Goal: Transaction & Acquisition: Purchase product/service

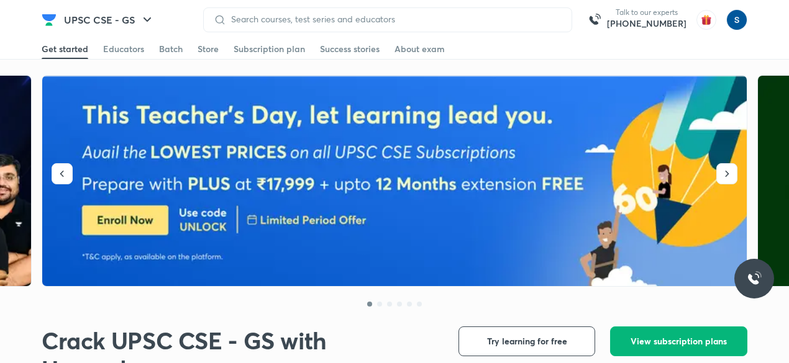
click at [676, 338] on span "View subscription plans" at bounding box center [678, 341] width 96 height 12
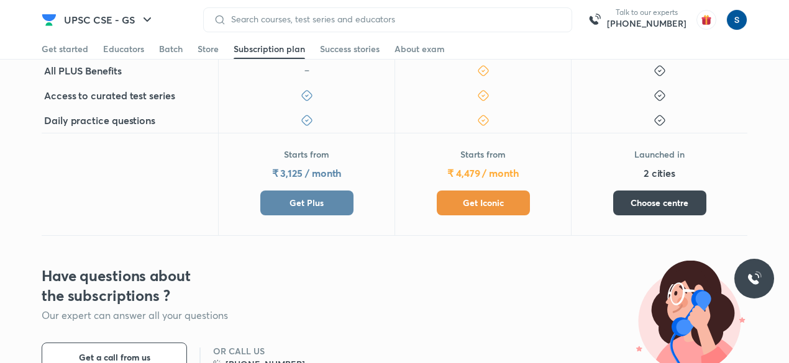
scroll to position [498, 0]
drag, startPoint x: 538, startPoint y: 202, endPoint x: 381, endPoint y: 188, distance: 157.7
click at [506, 194] on div "Starts from ₹ 4,479 / month Get Iconic" at bounding box center [482, 183] width 176 height 103
click at [285, 202] on button "Get Plus" at bounding box center [306, 202] width 93 height 25
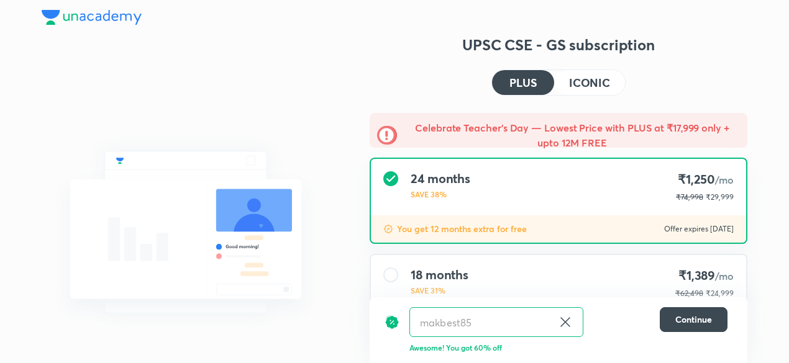
click at [570, 79] on h4 "ICONIC" at bounding box center [589, 82] width 41 height 11
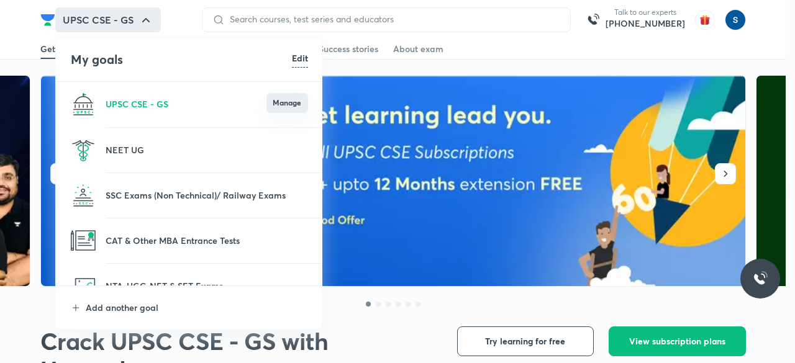
click at [301, 100] on button "Manage" at bounding box center [287, 103] width 42 height 20
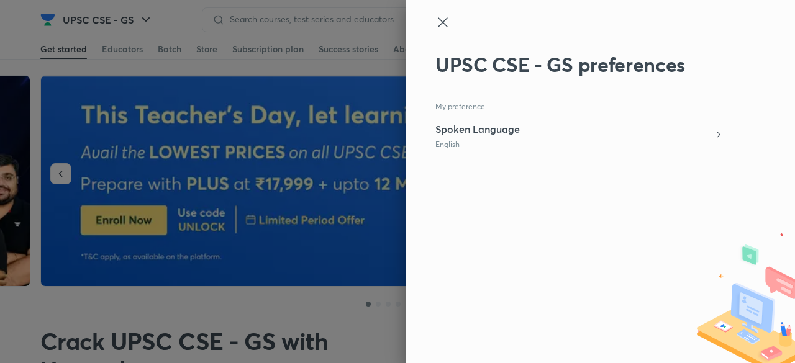
click at [443, 20] on icon at bounding box center [442, 22] width 15 height 15
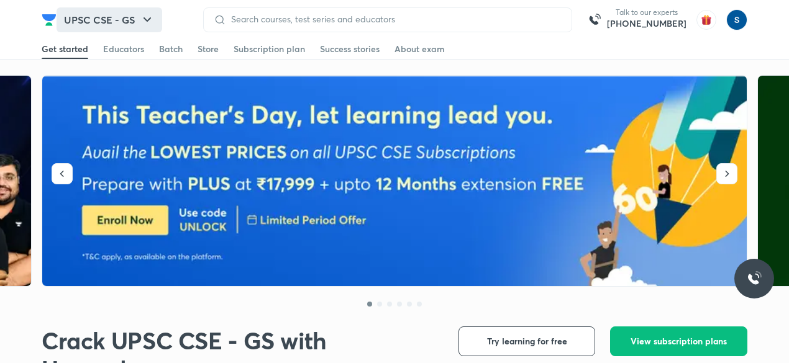
click at [109, 13] on button "UPSC CSE - GS" at bounding box center [110, 19] width 106 height 25
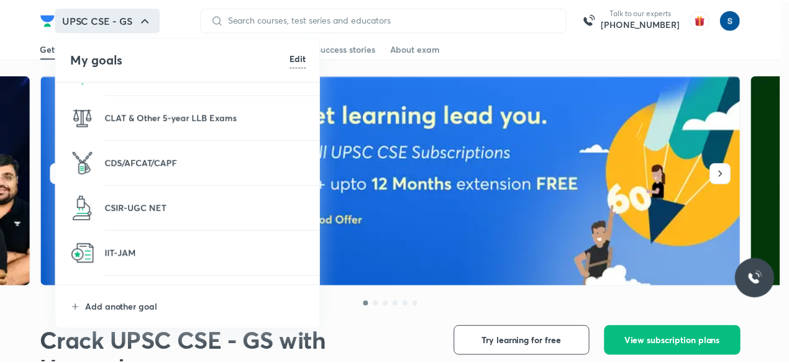
scroll to position [235, 0]
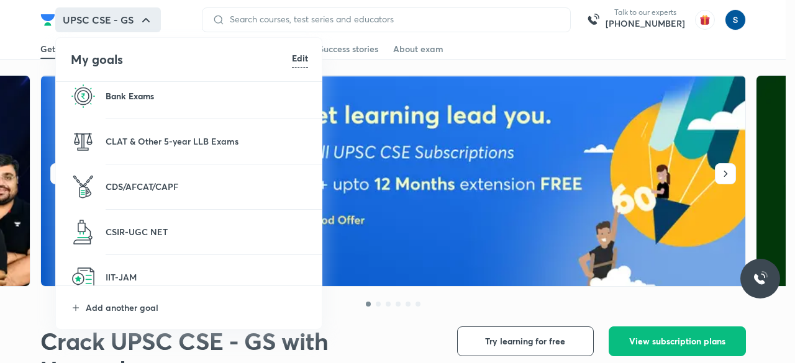
click at [173, 98] on p "Bank Exams" at bounding box center [207, 95] width 202 height 13
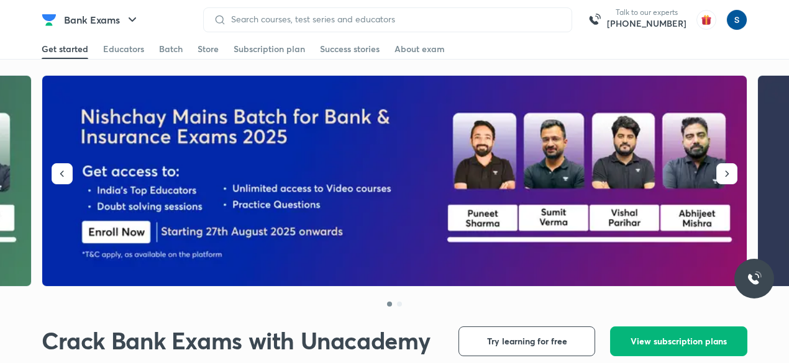
click at [661, 344] on span "View subscription plans" at bounding box center [678, 341] width 96 height 12
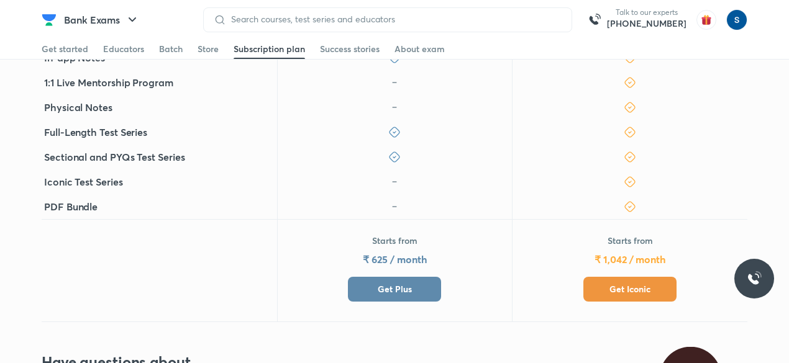
scroll to position [446, 0]
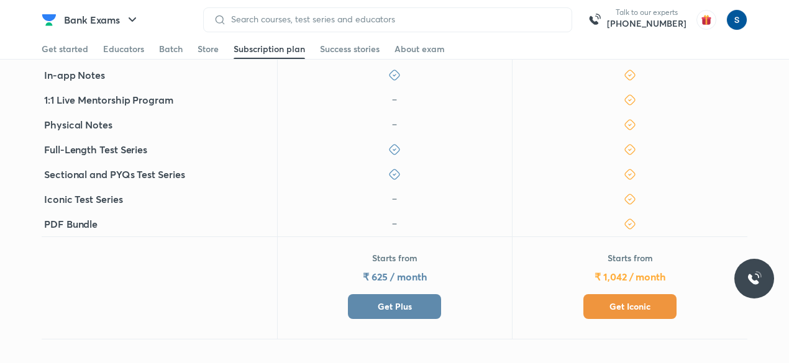
click at [394, 301] on span "Get Plus" at bounding box center [395, 307] width 34 height 12
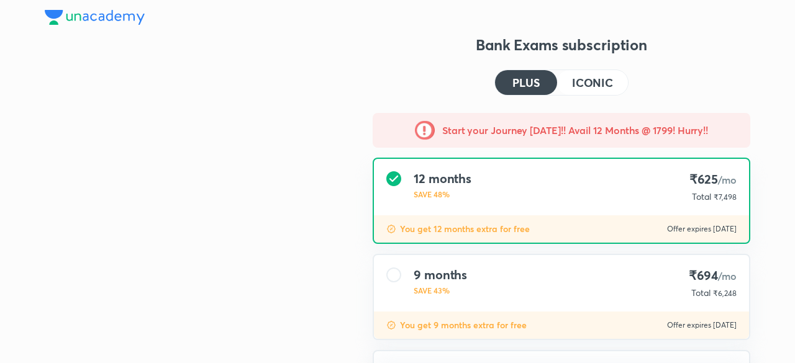
type input "makbest85"
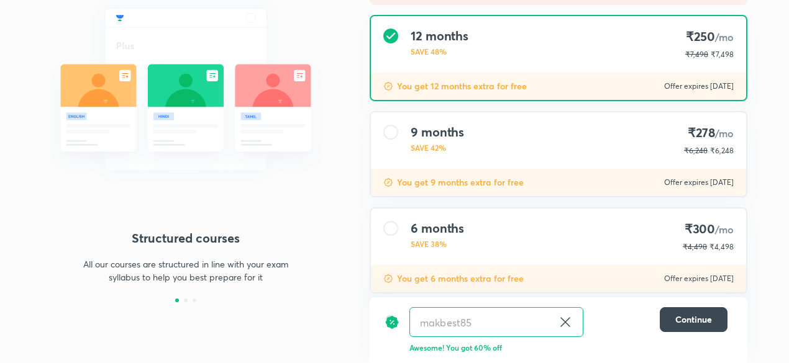
scroll to position [149, 0]
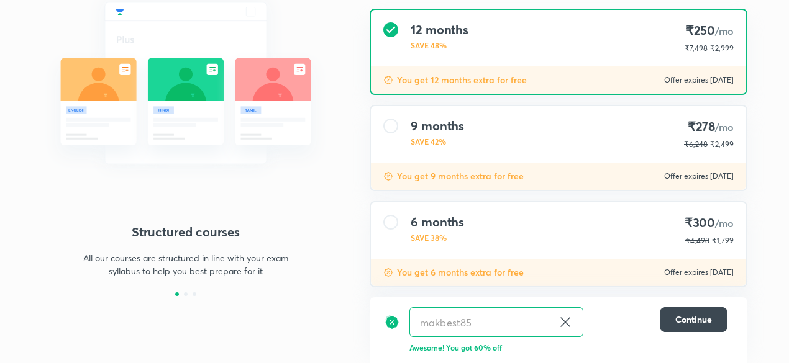
click at [627, 252] on div "6 months SAVE 38% ₹300 /mo ₹4,498 ₹1,799" at bounding box center [558, 230] width 375 height 57
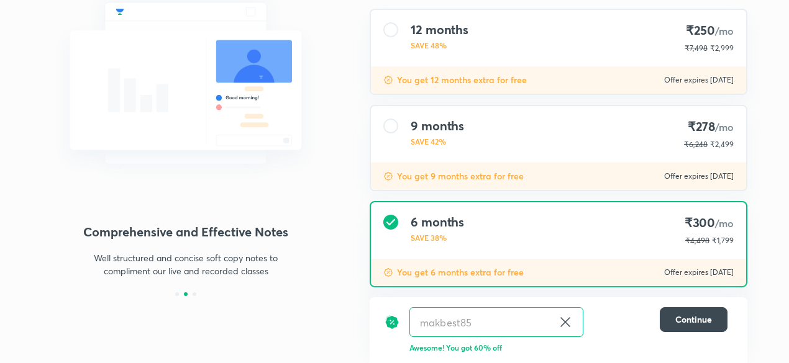
click at [624, 155] on div "9 months SAVE 42% ₹278 /mo ₹6,248 ₹2,499" at bounding box center [558, 134] width 375 height 57
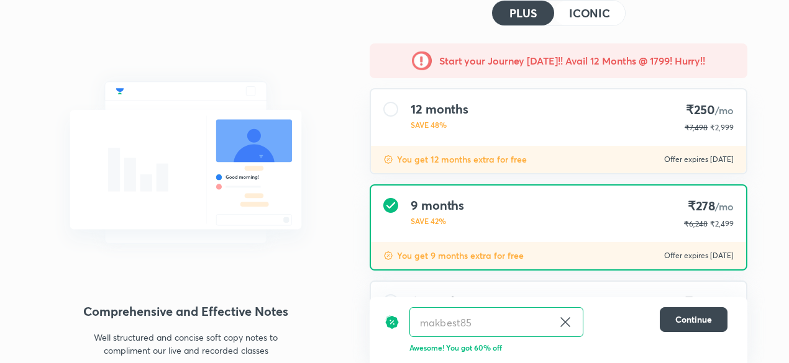
scroll to position [70, 0]
click at [573, 112] on div "12 months SAVE 48% ₹250 /mo ₹7,498 ₹2,999" at bounding box center [558, 117] width 375 height 57
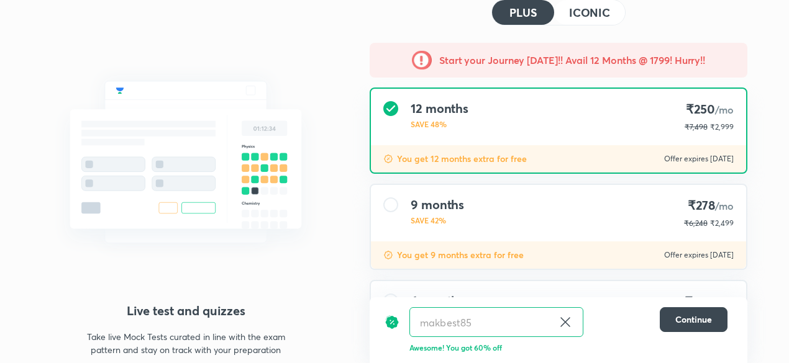
click at [581, 7] on h4 "ICONIC" at bounding box center [589, 12] width 41 height 11
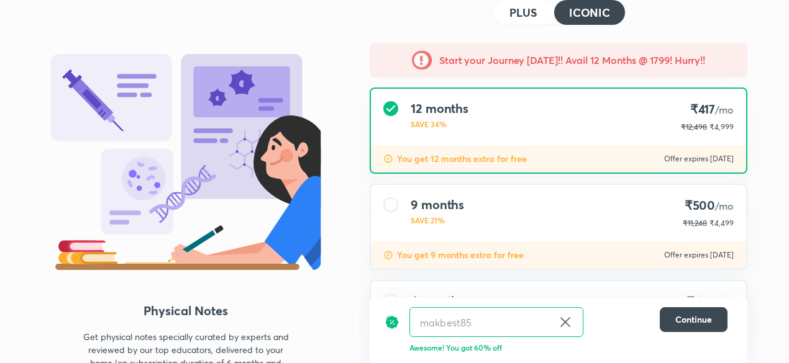
click at [538, 117] on div "12 months SAVE 34% ₹417 /mo ₹12,498 ₹4,999" at bounding box center [558, 117] width 375 height 57
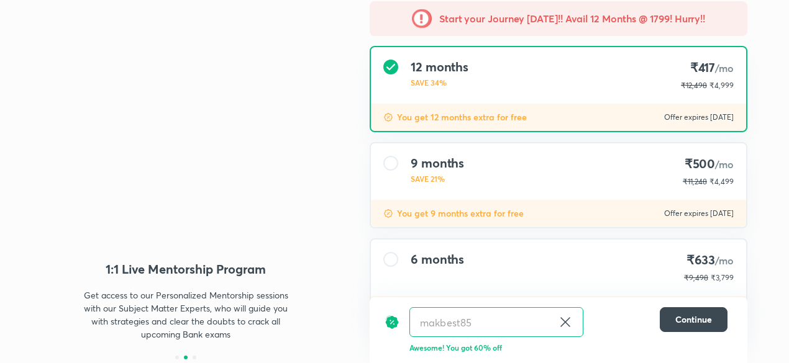
scroll to position [0, 0]
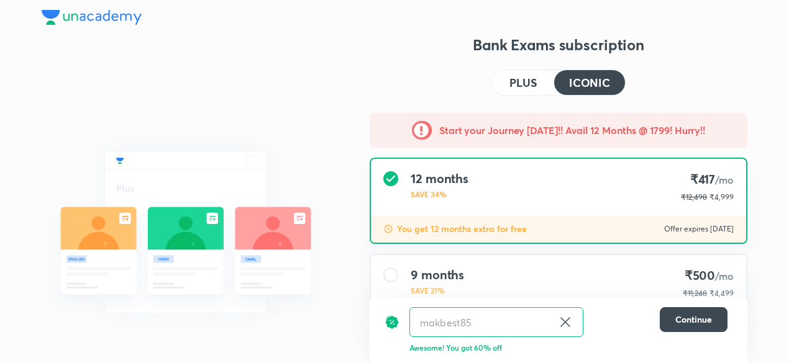
click at [513, 81] on h4 "PLUS" at bounding box center [522, 82] width 27 height 11
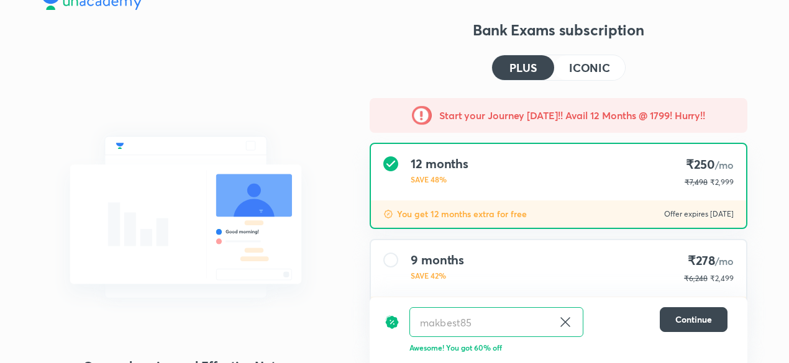
scroll to position [14, 0]
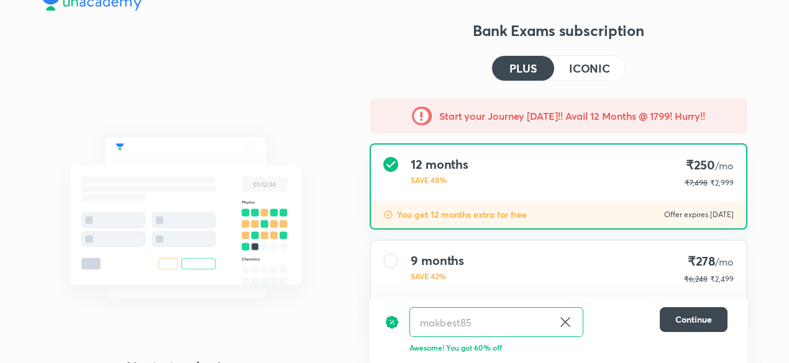
click at [592, 63] on h4 "ICONIC" at bounding box center [589, 68] width 41 height 11
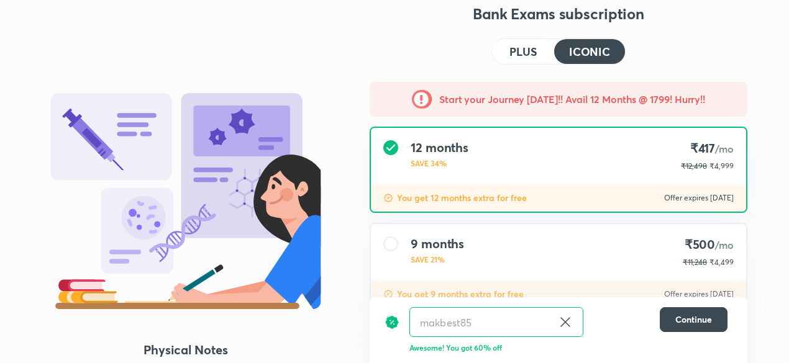
scroll to position [34, 0]
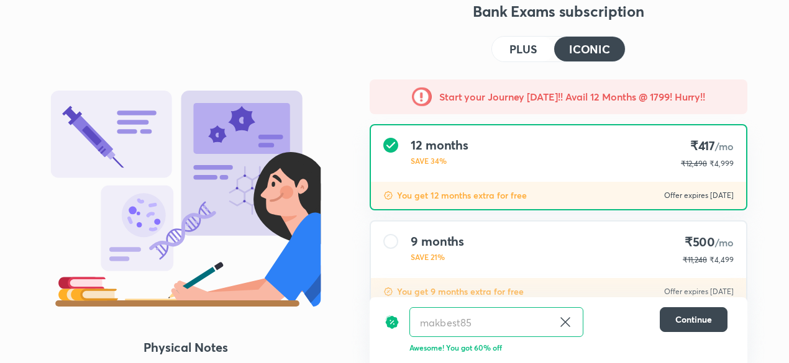
click at [525, 43] on h4 "PLUS" at bounding box center [522, 48] width 27 height 11
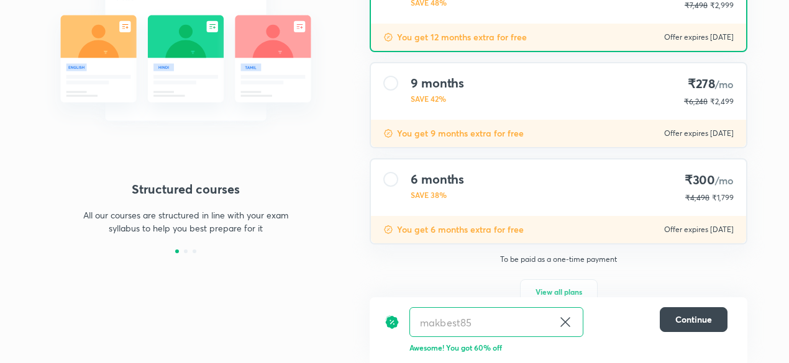
scroll to position [194, 0]
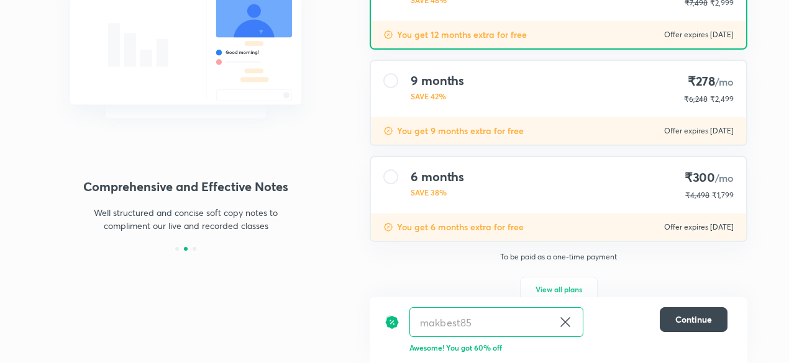
click at [614, 221] on div "You get 6 months extra for free Offer expires 6 Sep 2025" at bounding box center [558, 227] width 375 height 27
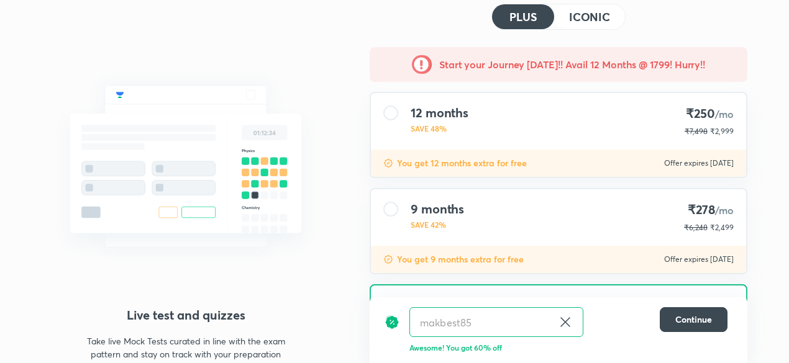
scroll to position [66, 0]
click at [594, 22] on h4 "ICONIC" at bounding box center [589, 16] width 41 height 11
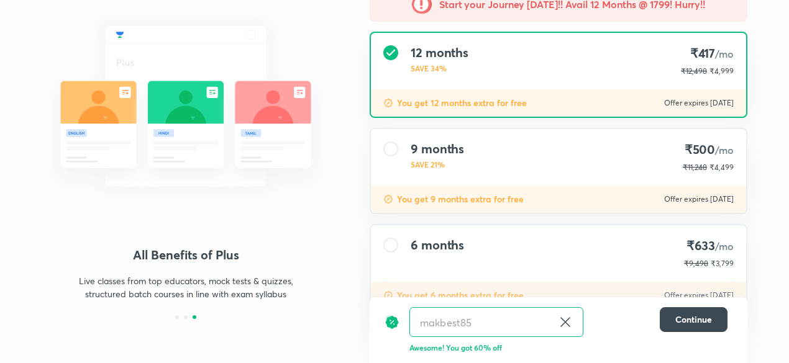
scroll to position [220, 0]
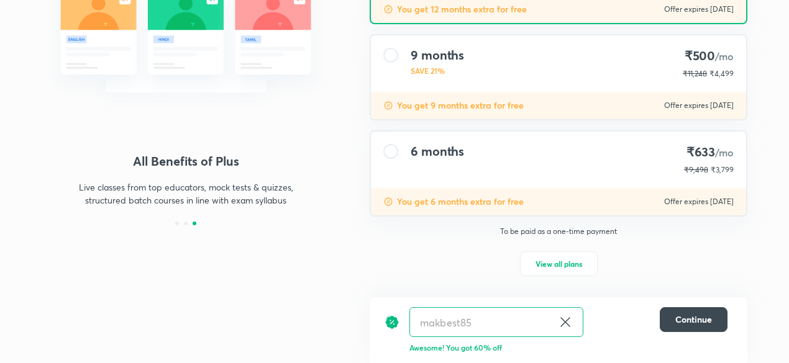
click at [614, 161] on div "6 months ₹633 /mo ₹9,498 ₹3,799" at bounding box center [558, 160] width 375 height 57
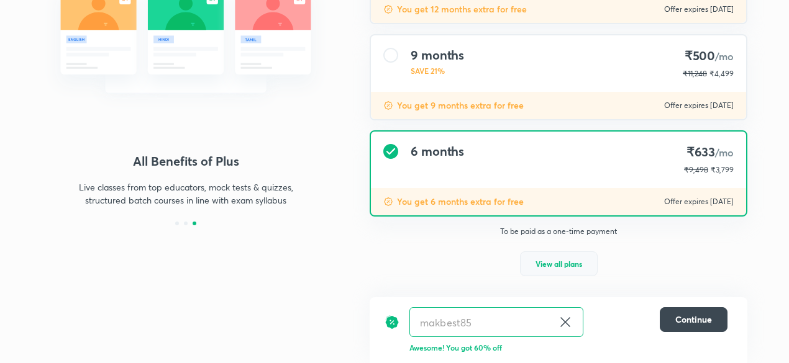
click at [554, 265] on span "View all plans" at bounding box center [558, 264] width 47 height 12
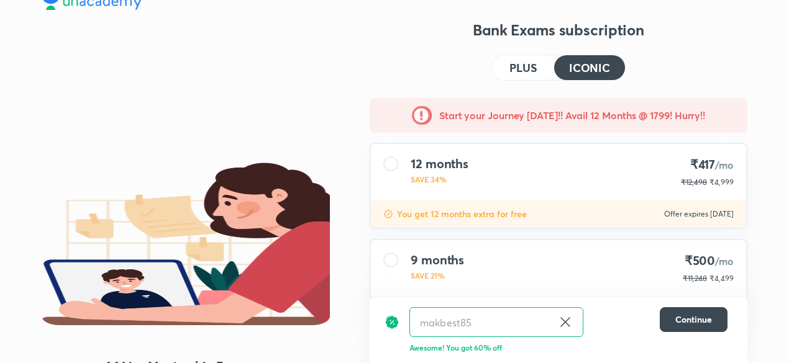
scroll to position [0, 0]
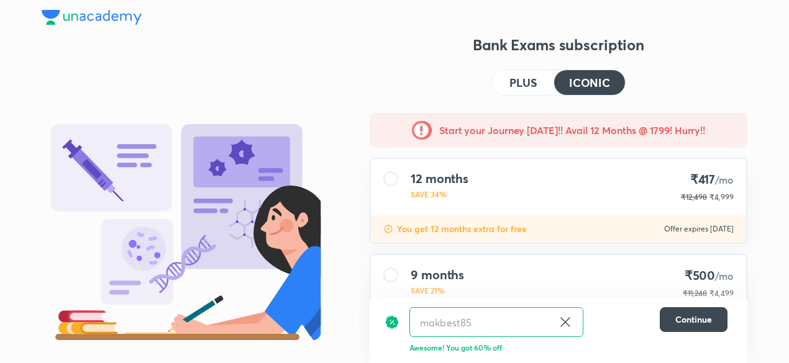
click at [116, 17] on img at bounding box center [92, 17] width 100 height 15
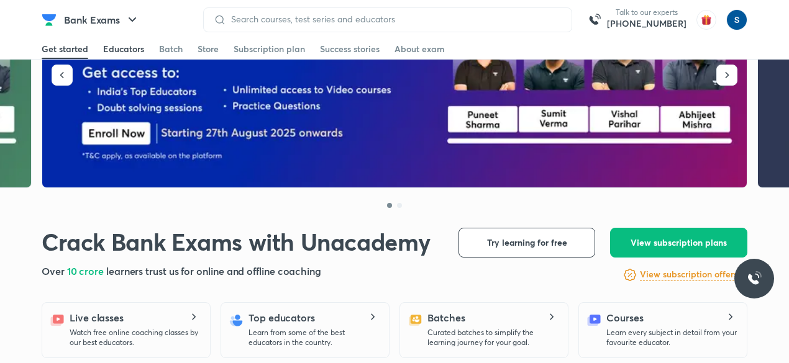
click at [138, 49] on div "Educators" at bounding box center [123, 49] width 41 height 12
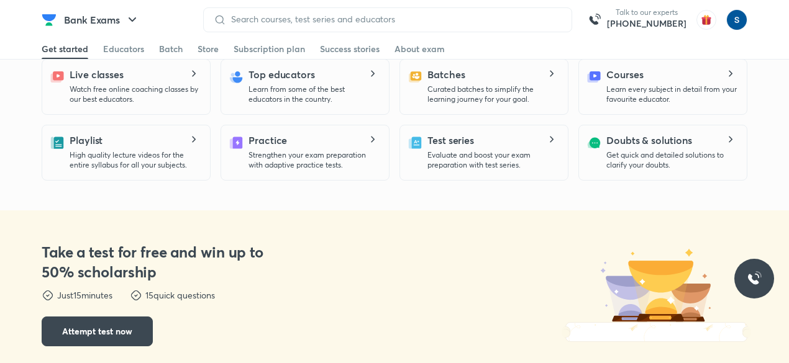
scroll to position [343, 0]
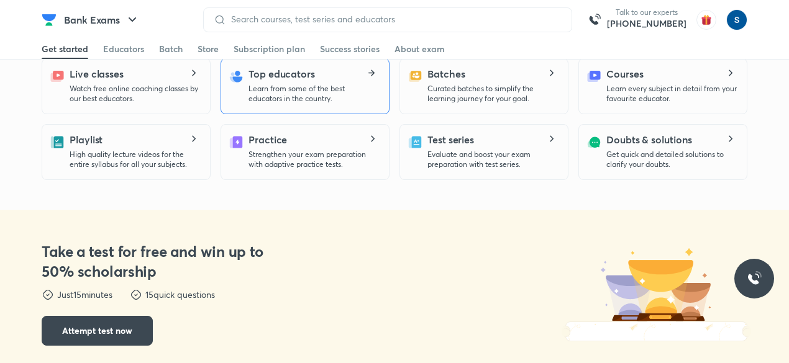
click at [326, 70] on div "Top educators Learn from some of the best educators in the country." at bounding box center [313, 84] width 130 height 37
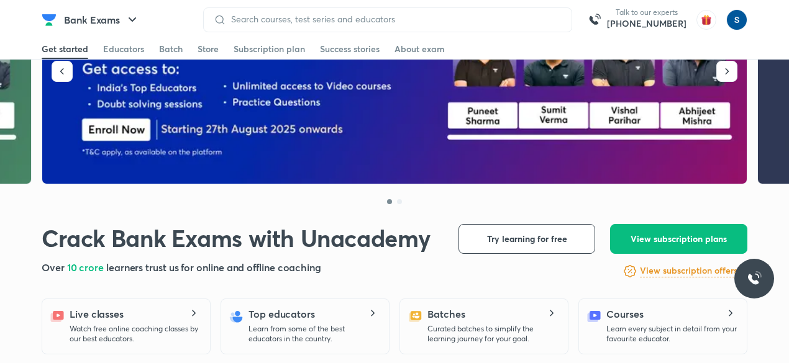
scroll to position [247, 0]
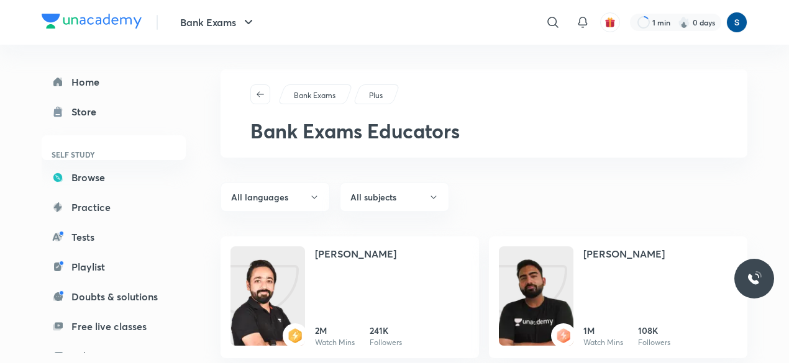
click at [119, 14] on img at bounding box center [92, 21] width 100 height 15
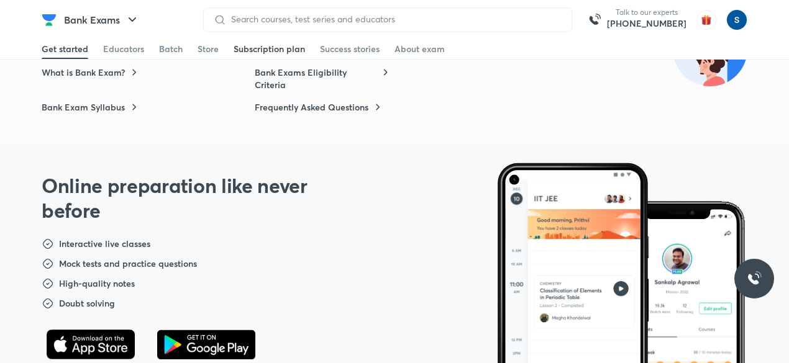
scroll to position [3431, 0]
click at [274, 54] on div "Subscription plan" at bounding box center [269, 49] width 71 height 12
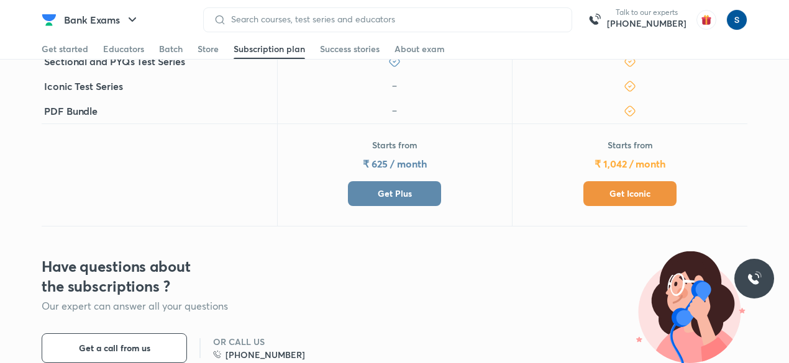
scroll to position [556, 0]
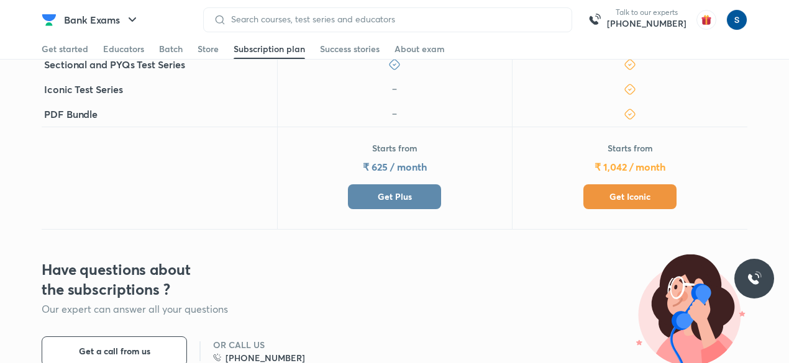
click at [601, 184] on button "Get Iconic" at bounding box center [629, 196] width 93 height 25
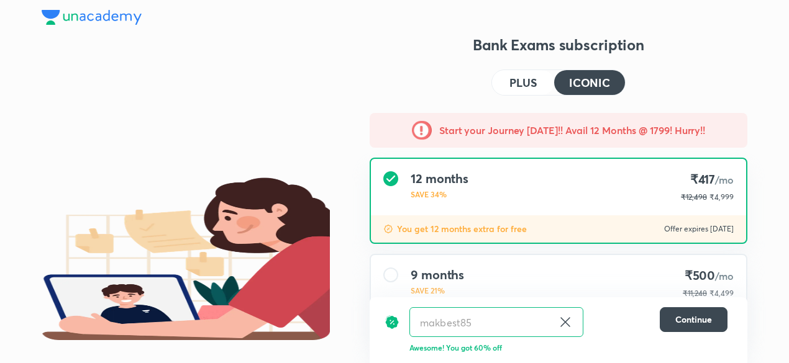
click at [122, 8] on div at bounding box center [394, 17] width 705 height 35
click at [119, 15] on img at bounding box center [92, 17] width 100 height 15
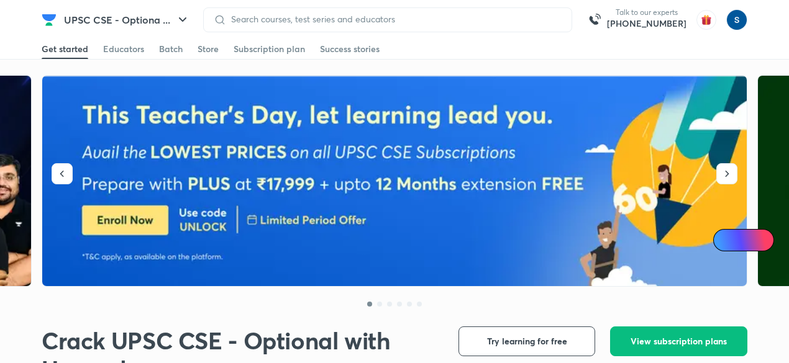
click at [702, 360] on div "Try learning for free View subscription plans View subscription offers" at bounding box center [602, 354] width 289 height 55
click at [686, 337] on span "View subscription plans" at bounding box center [678, 341] width 96 height 12
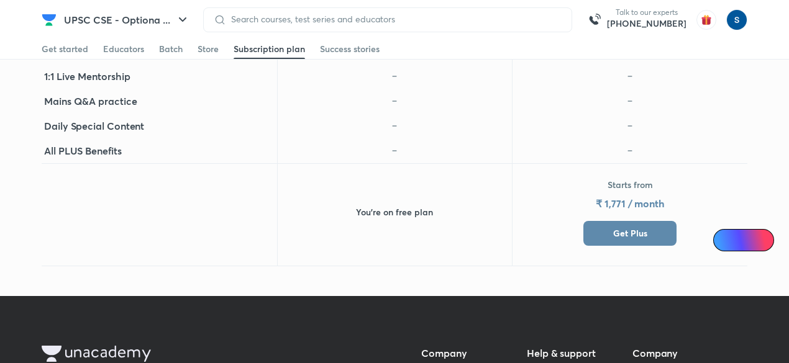
scroll to position [719, 0]
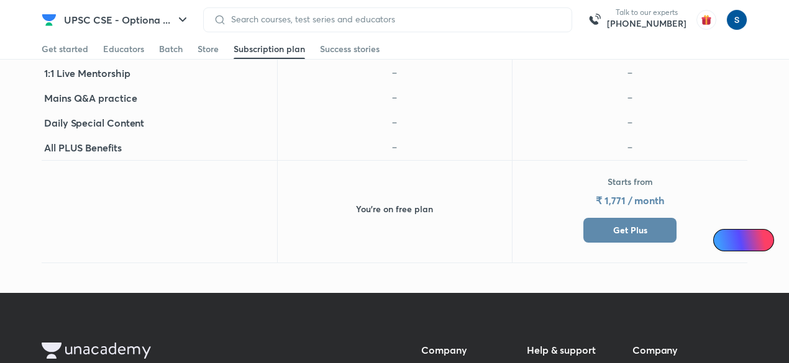
click at [617, 219] on button "Get Plus" at bounding box center [629, 230] width 93 height 25
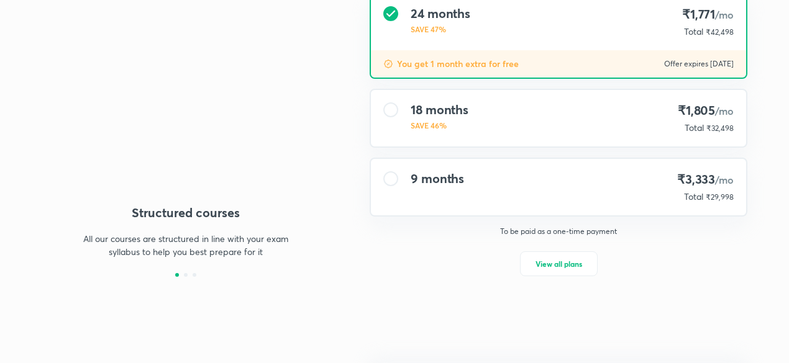
type input "makbest85"
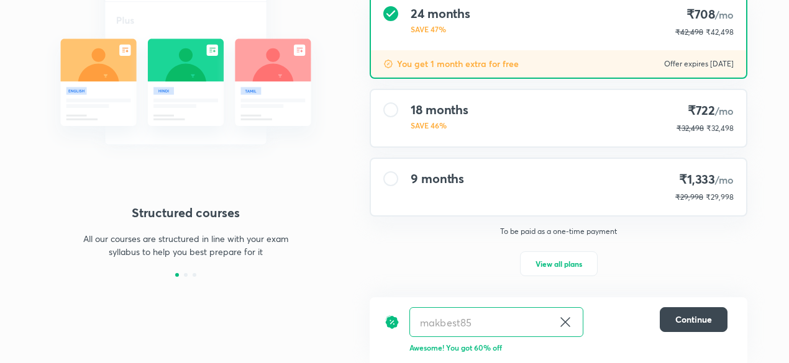
scroll to position [142, 0]
